Goal: Check status: Check status

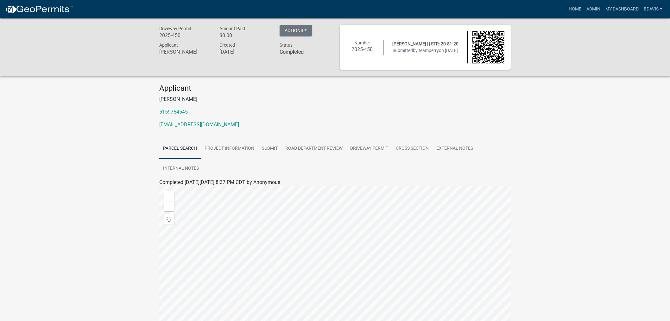
scroll to position [86, 0]
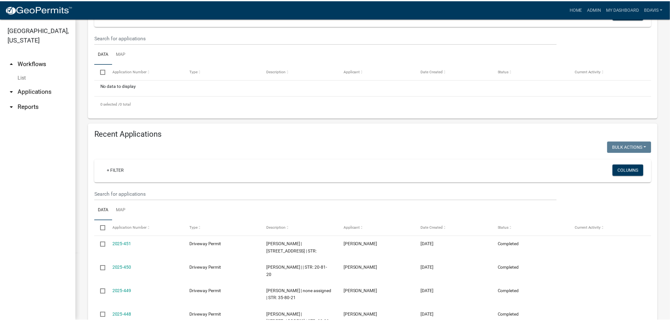
scroll to position [211, 0]
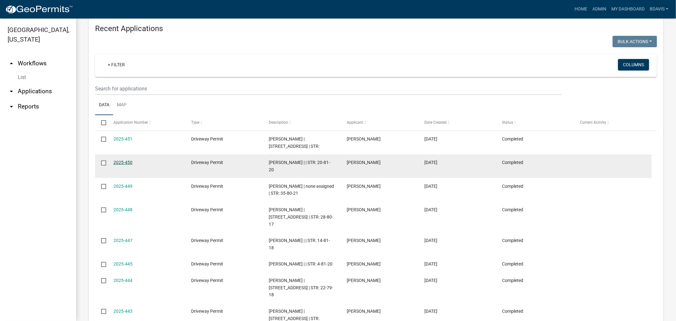
click at [127, 165] on link "2025-450" at bounding box center [122, 162] width 19 height 5
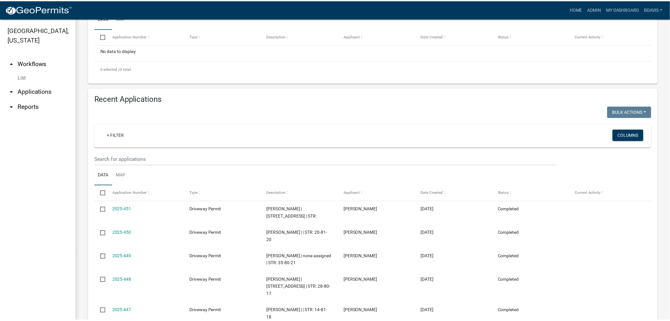
scroll to position [211, 0]
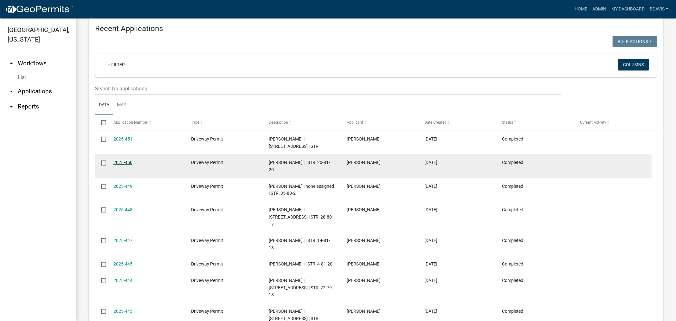
click at [129, 165] on link "2025-450" at bounding box center [122, 162] width 19 height 5
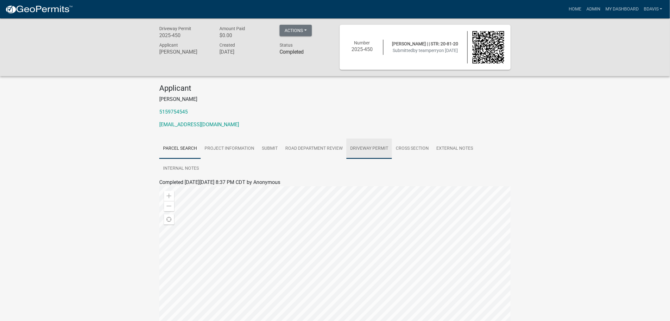
click at [359, 145] on link "Driveway Permit" at bounding box center [370, 148] width 46 height 20
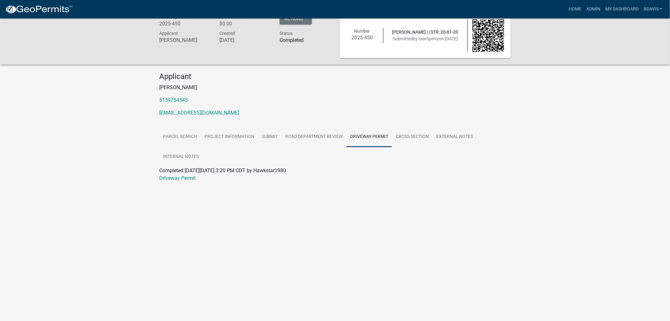
scroll to position [18, 0]
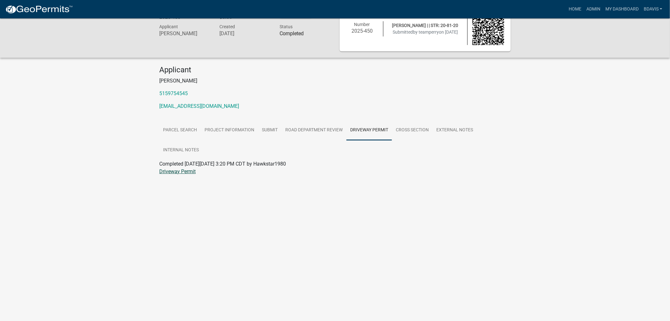
click at [170, 172] on link "Driveway Permit" at bounding box center [177, 171] width 36 height 6
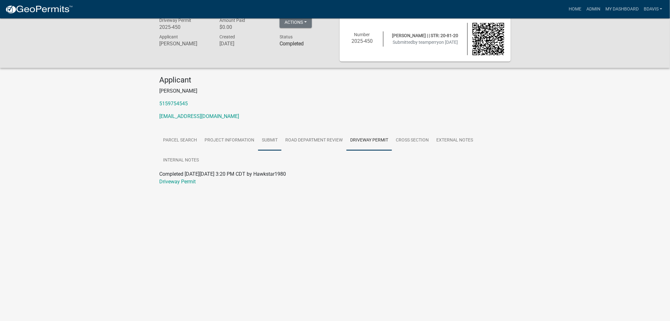
scroll to position [0, 0]
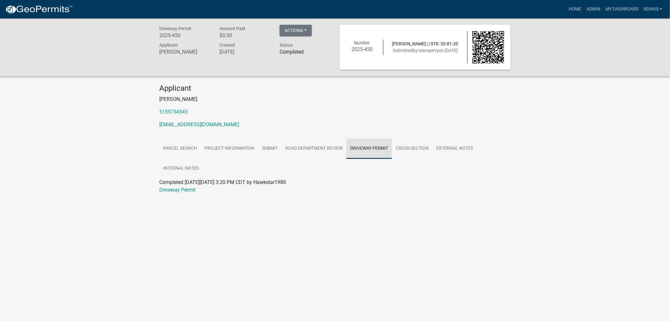
click at [379, 150] on link "Driveway Permit" at bounding box center [370, 148] width 46 height 20
click at [377, 148] on link "Driveway Permit" at bounding box center [370, 148] width 46 height 20
click at [190, 189] on link "Driveway Permit" at bounding box center [177, 190] width 36 height 6
